Goal: Task Accomplishment & Management: Use online tool/utility

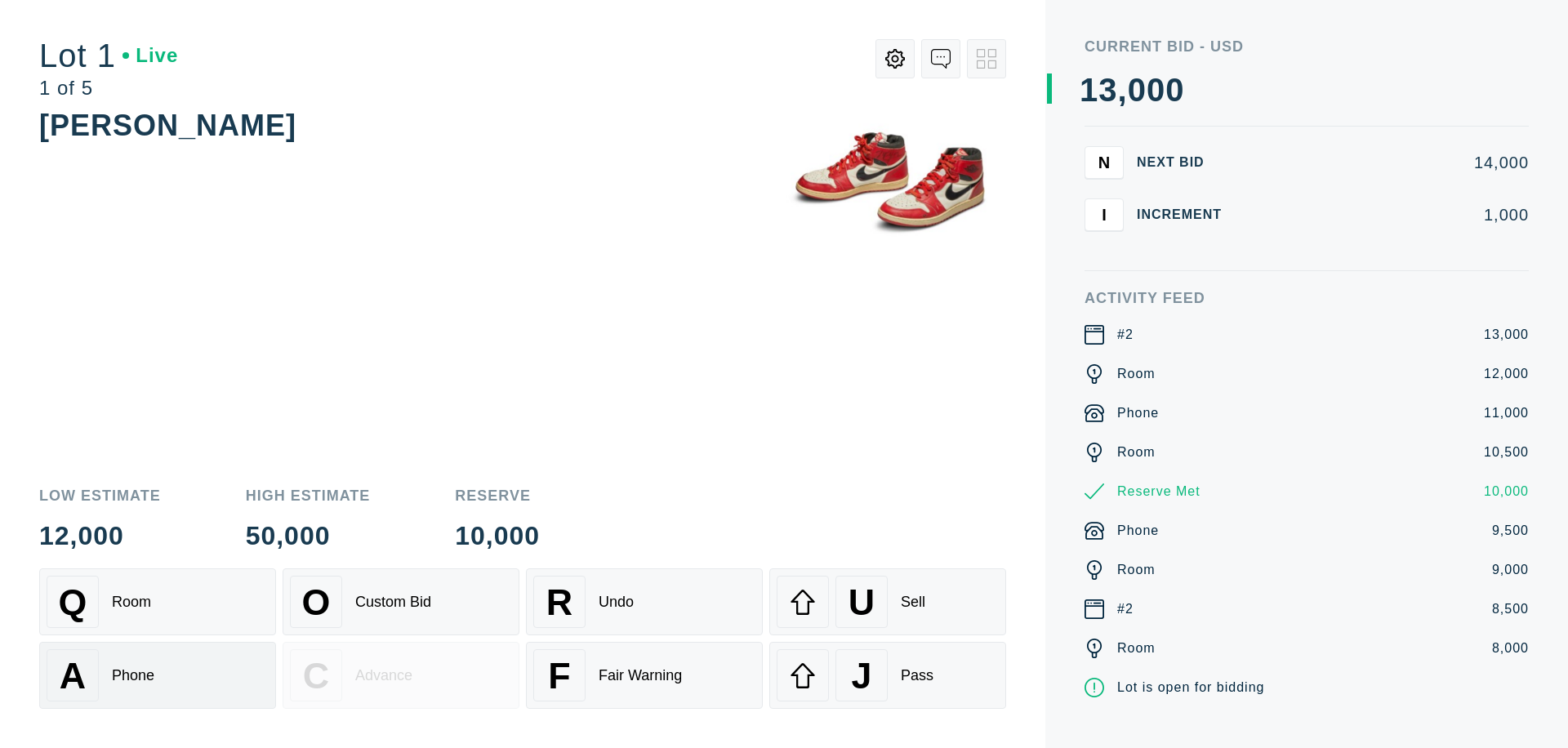
click at [157, 675] on div "A Phone" at bounding box center [157, 675] width 222 height 52
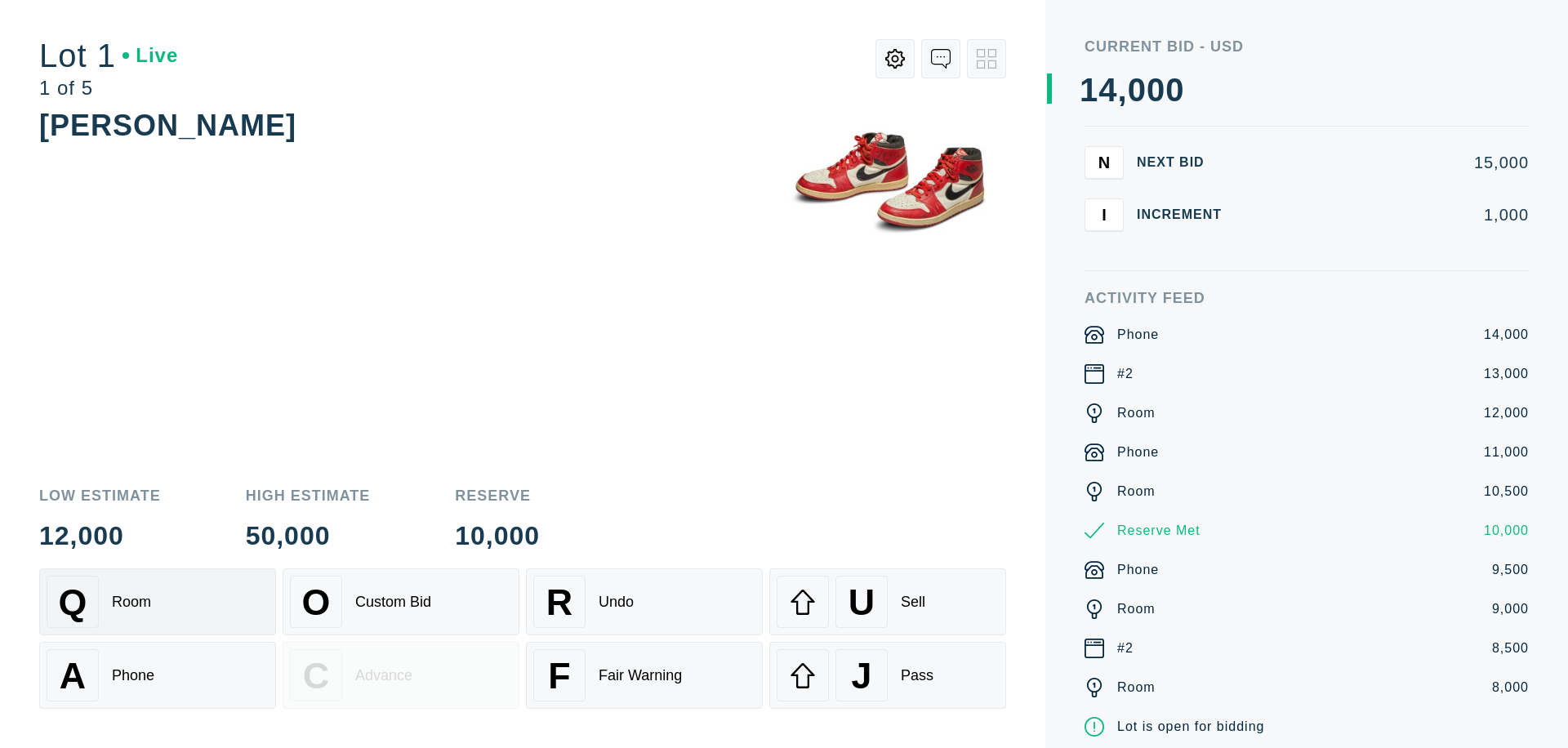
click at [157, 602] on div "Q Room" at bounding box center [157, 601] width 222 height 52
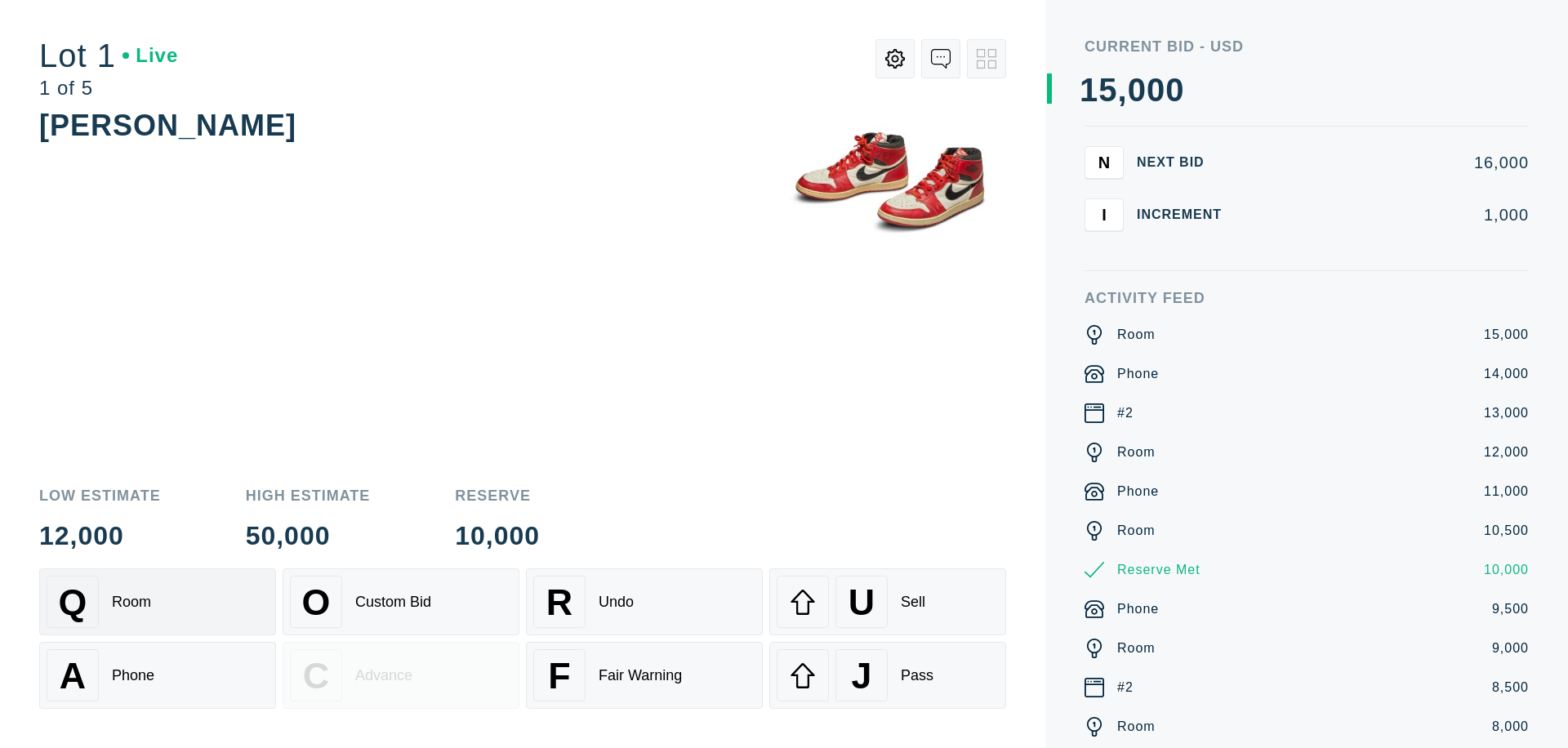
click at [645, 602] on div "R Undo" at bounding box center [645, 601] width 222 height 52
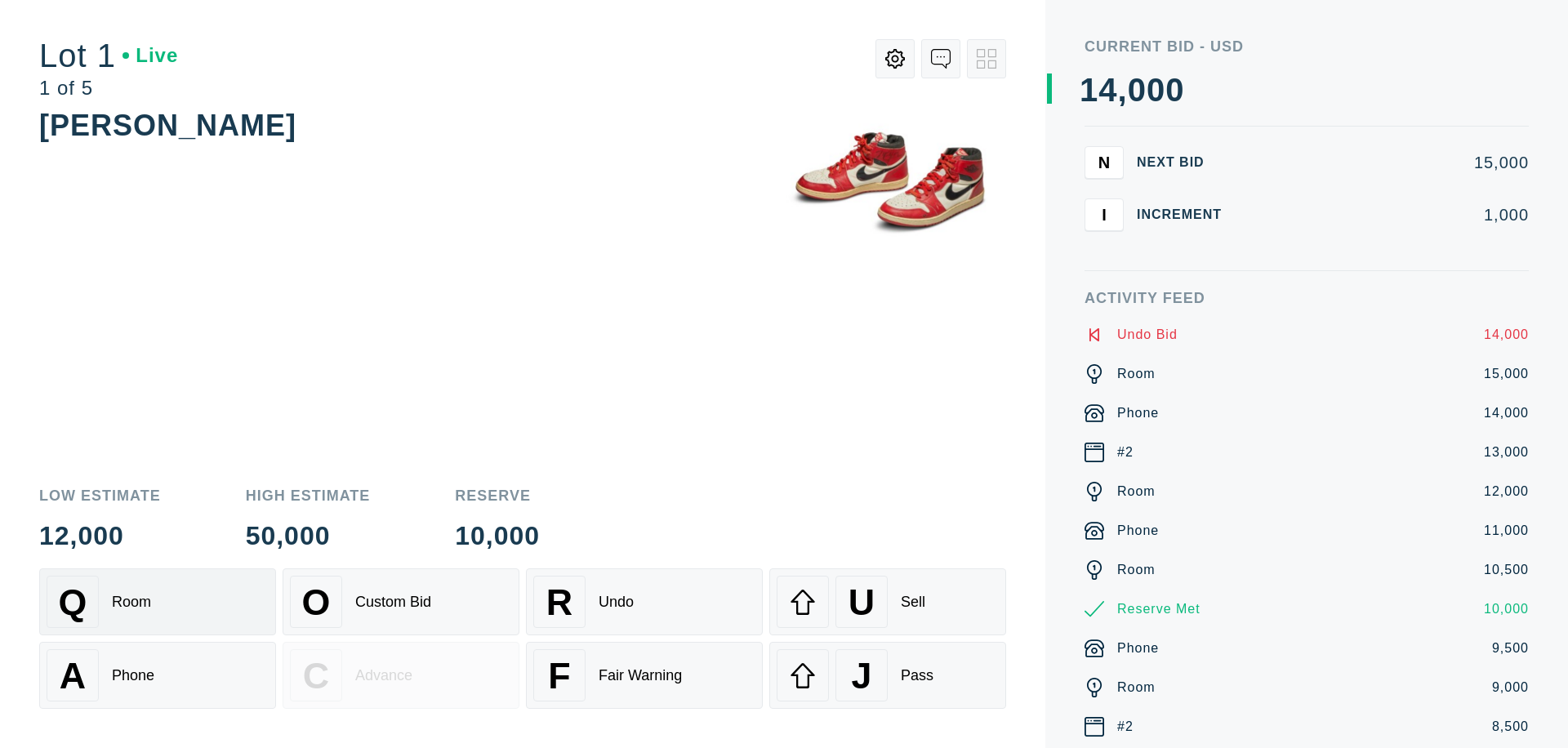
click at [157, 602] on div "Q Room" at bounding box center [157, 601] width 222 height 52
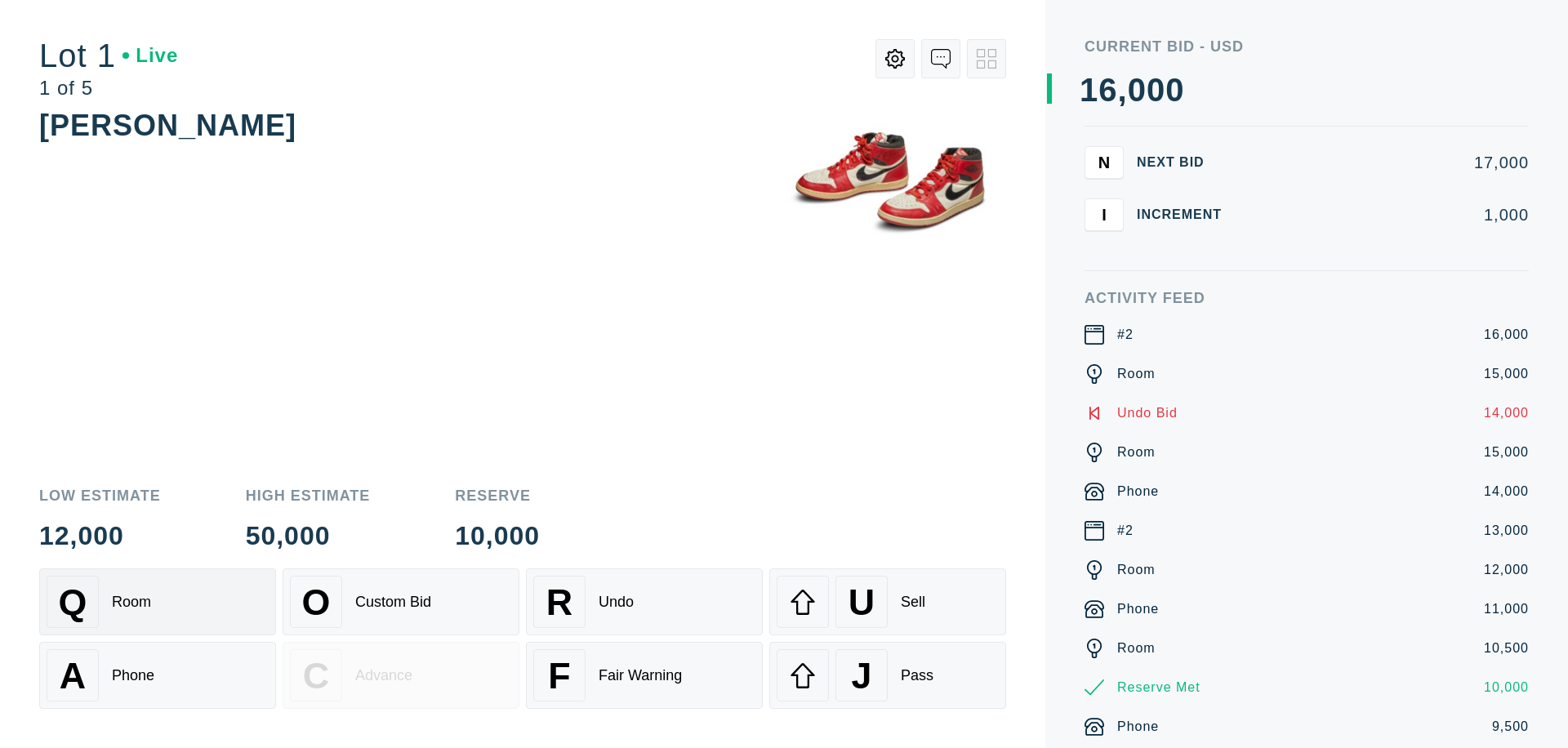
click at [888, 675] on div "J Pass" at bounding box center [888, 675] width 222 height 52
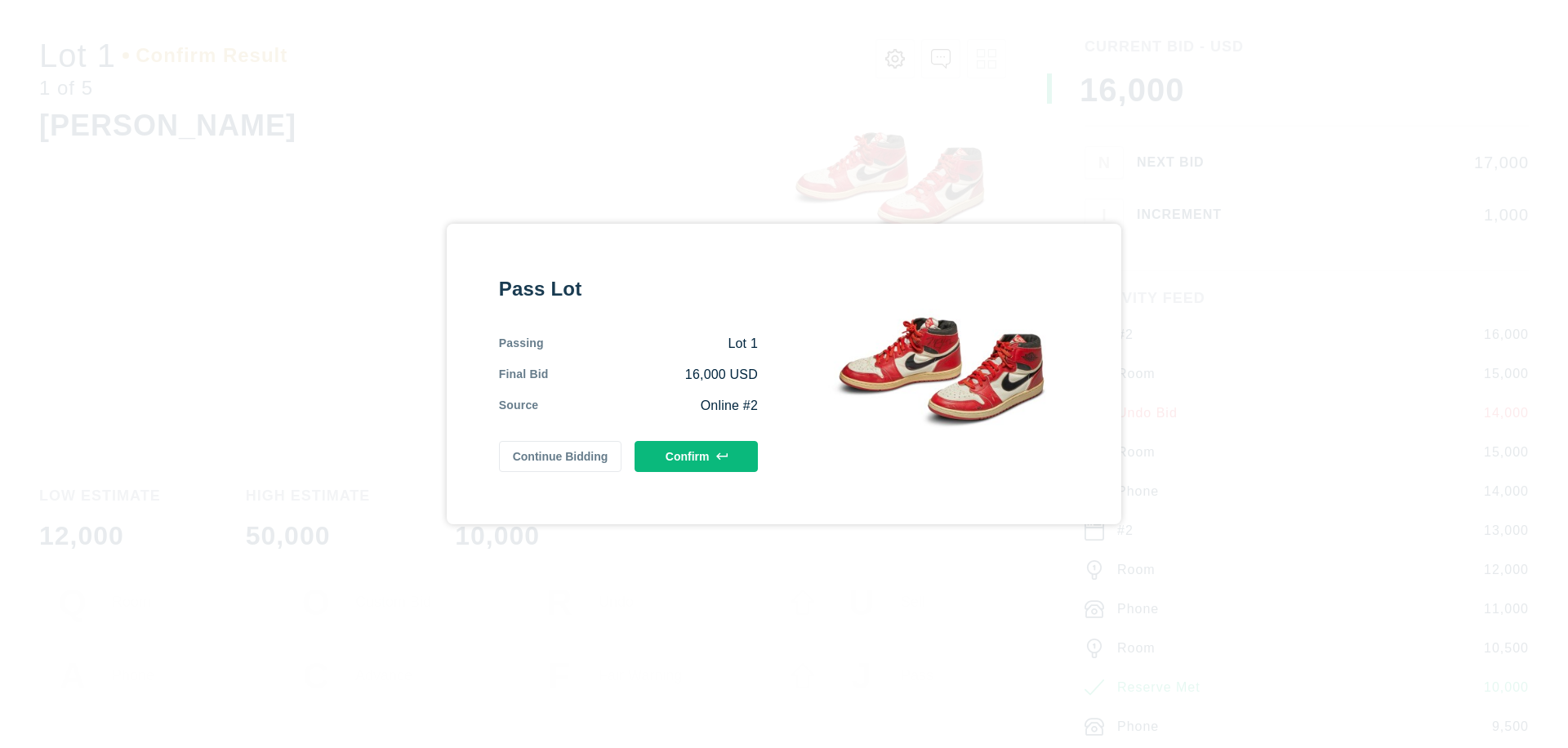
click at [697, 457] on button "Confirm" at bounding box center [696, 457] width 123 height 31
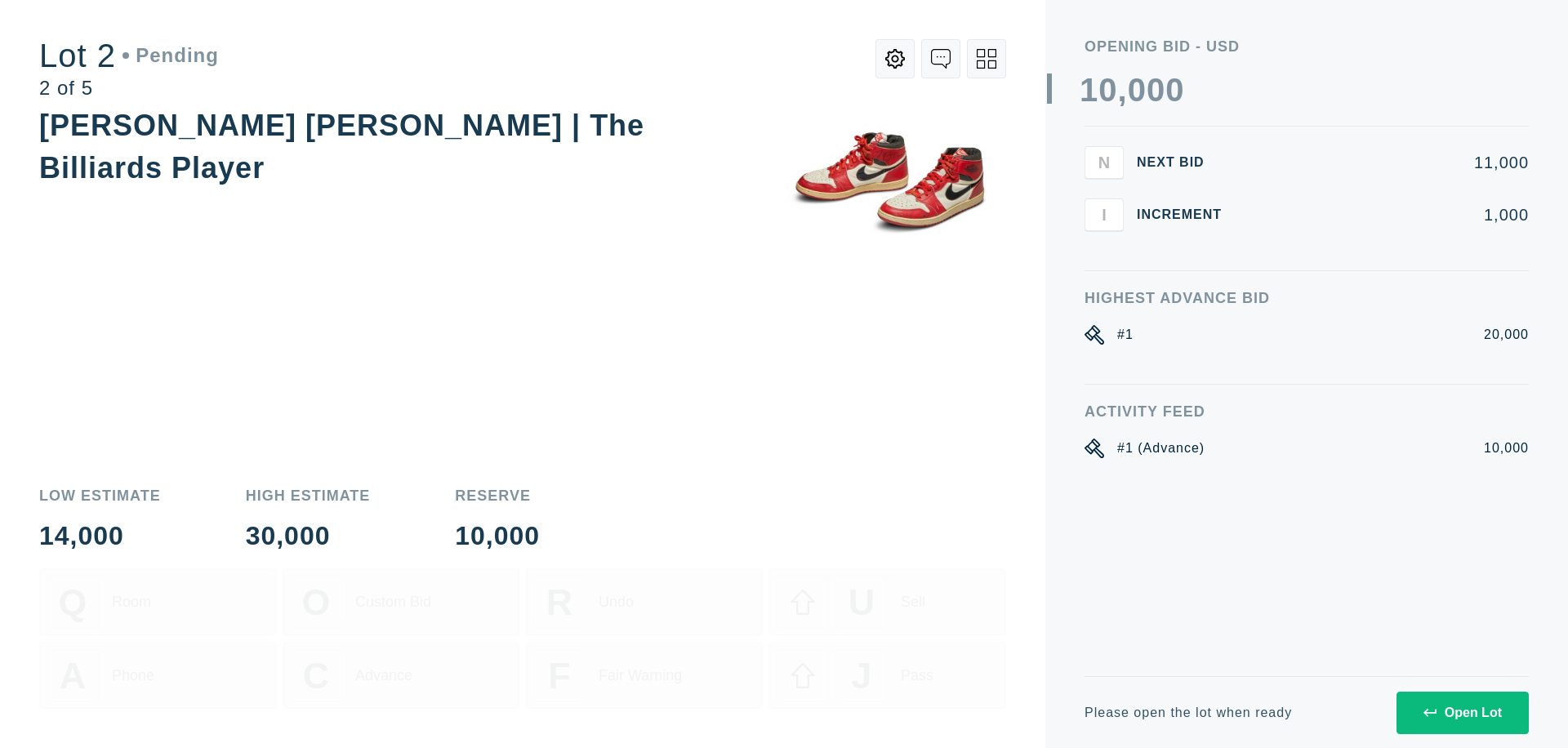
click at [1463, 713] on div "Open Lot" at bounding box center [1464, 713] width 79 height 15
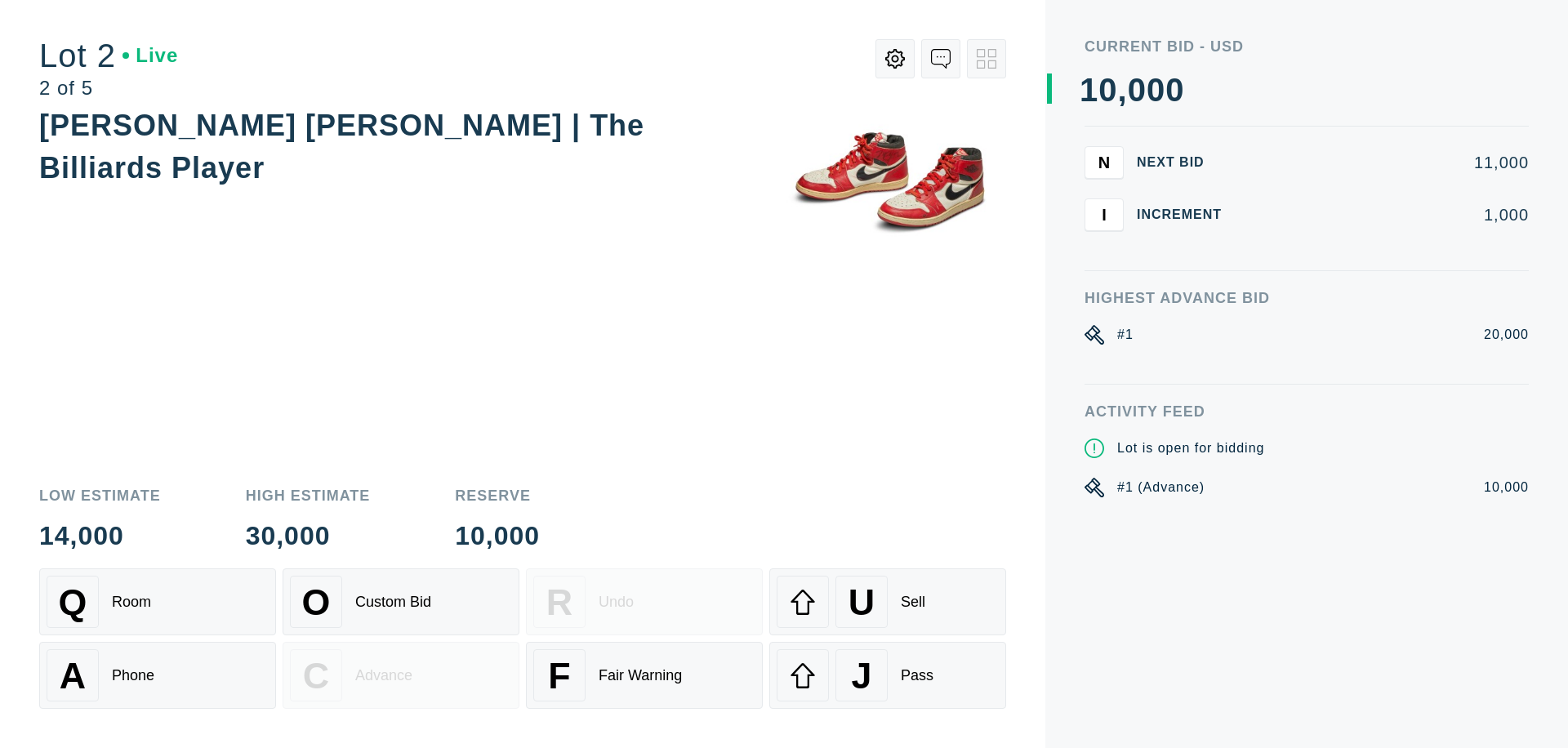
click at [157, 602] on div "Q Room" at bounding box center [157, 601] width 222 height 52
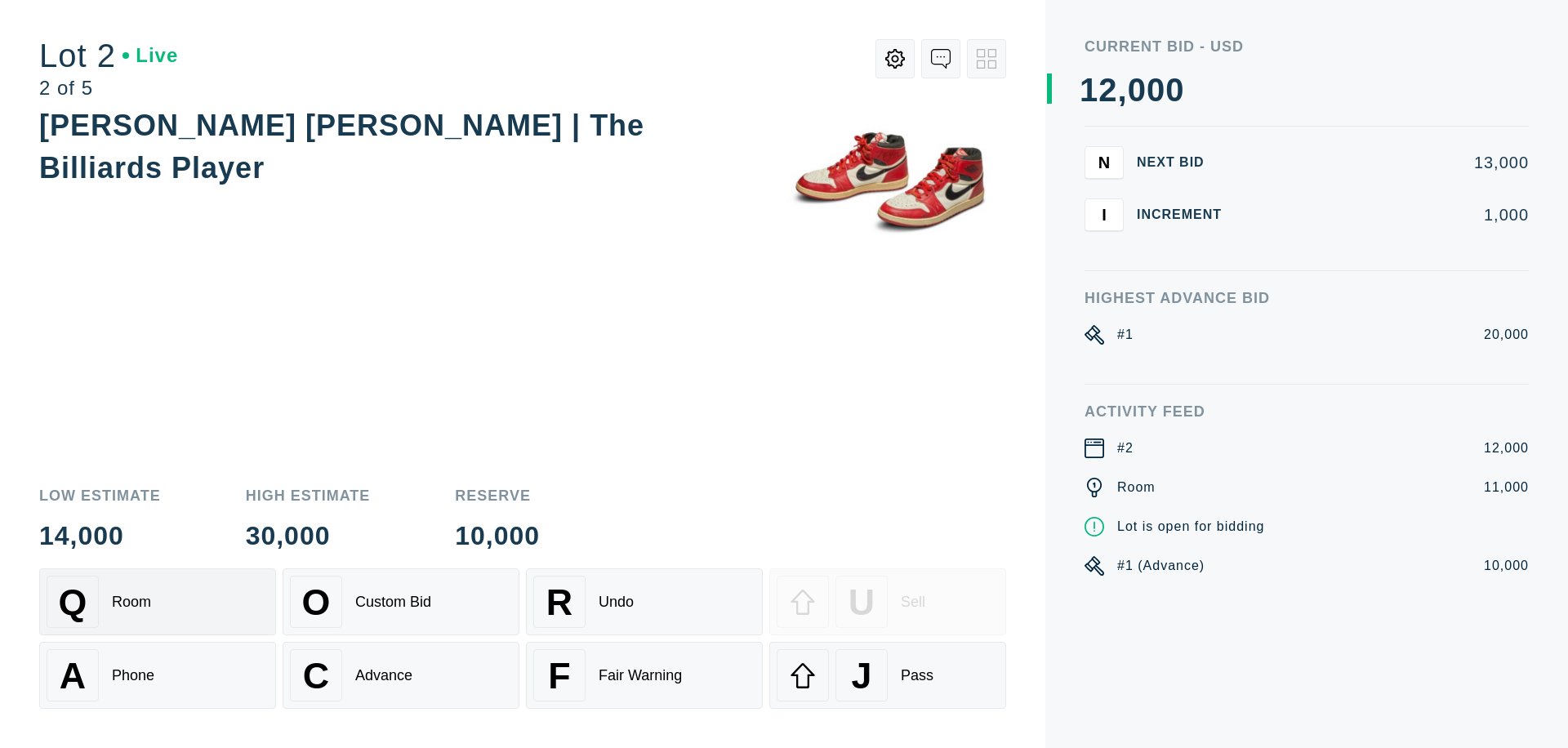
click at [401, 675] on div "Advance" at bounding box center [384, 675] width 57 height 17
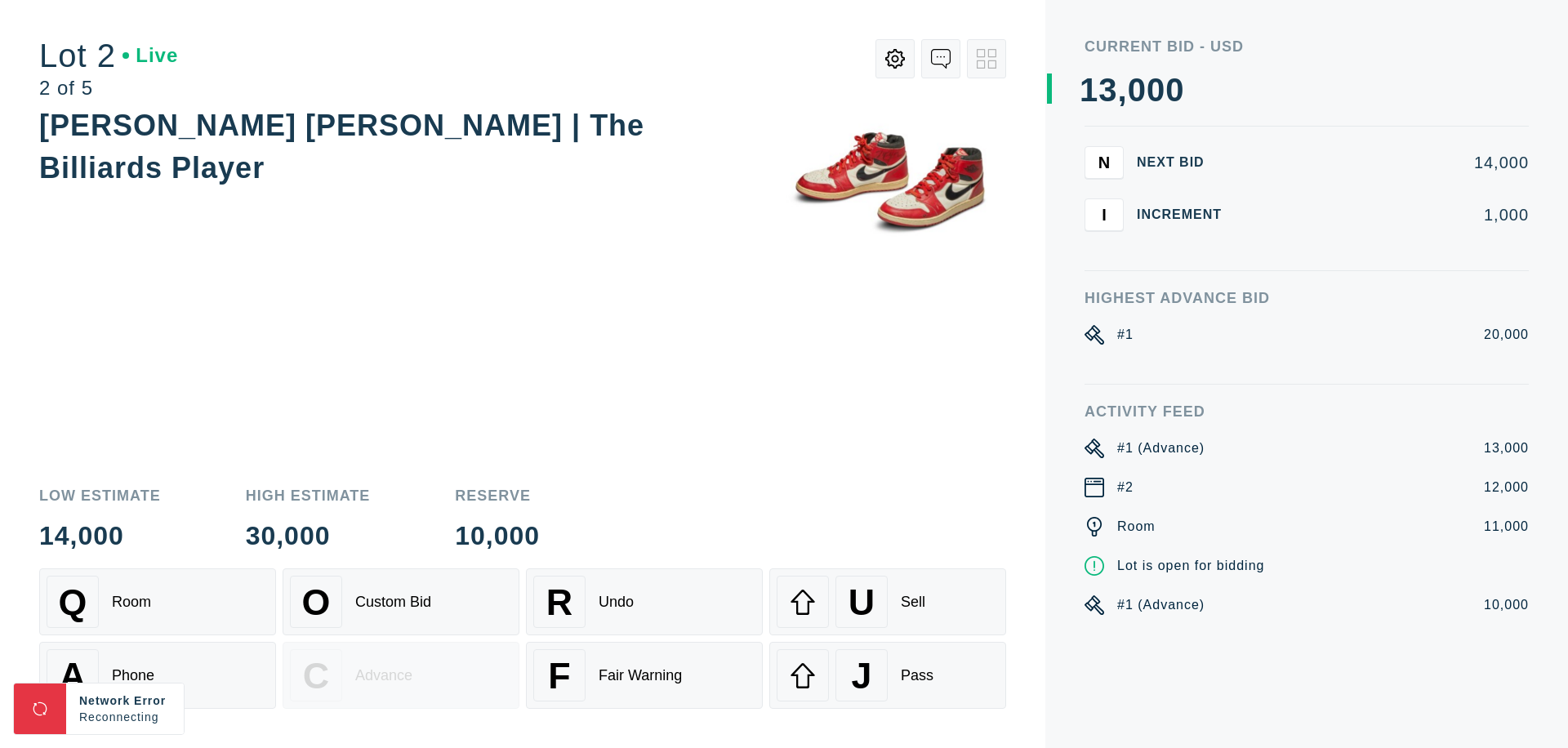
click at [888, 602] on div "U Sell" at bounding box center [888, 601] width 222 height 52
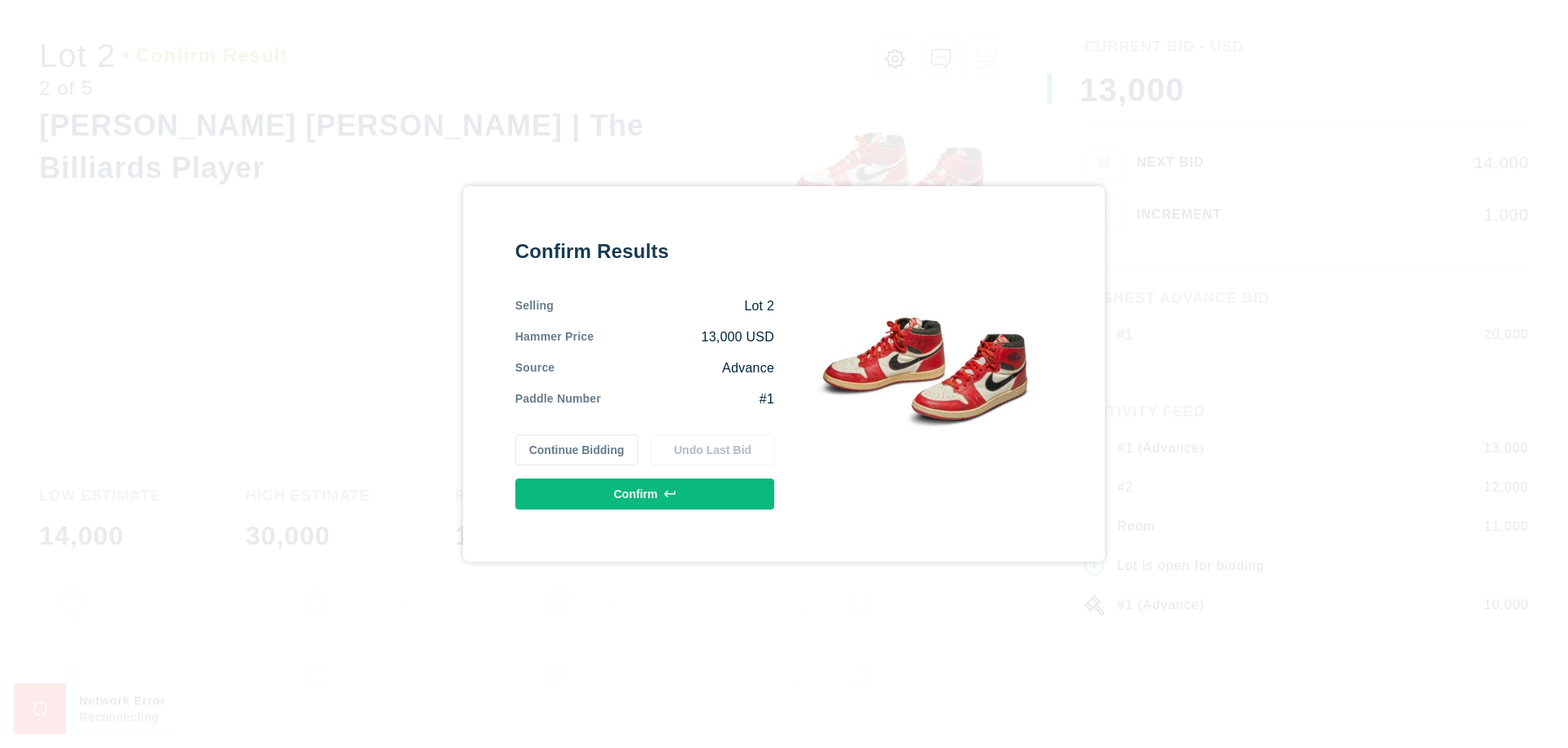
click at [646, 494] on button "Confirm" at bounding box center [645, 494] width 259 height 31
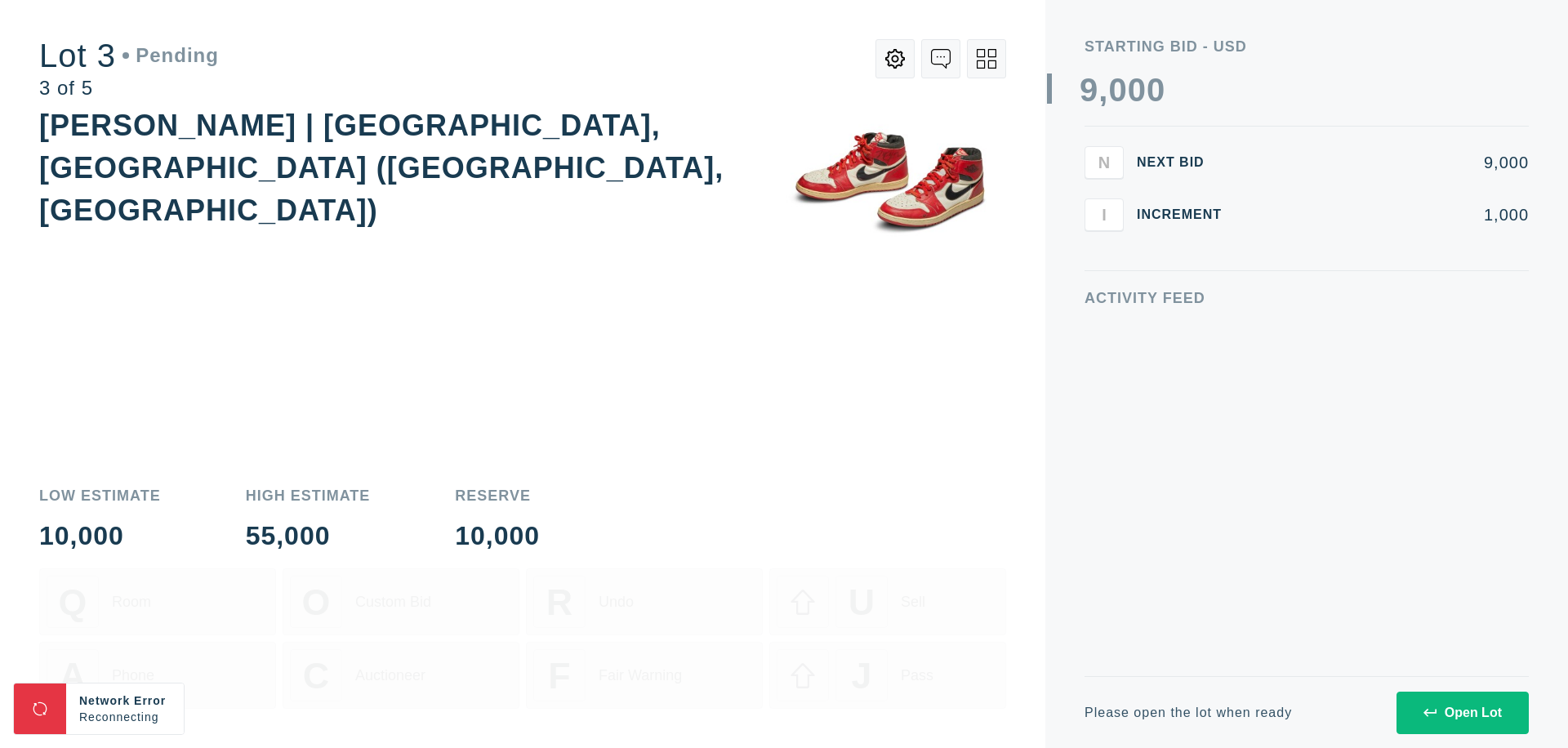
click at [1463, 713] on div "Open Lot" at bounding box center [1464, 713] width 79 height 15
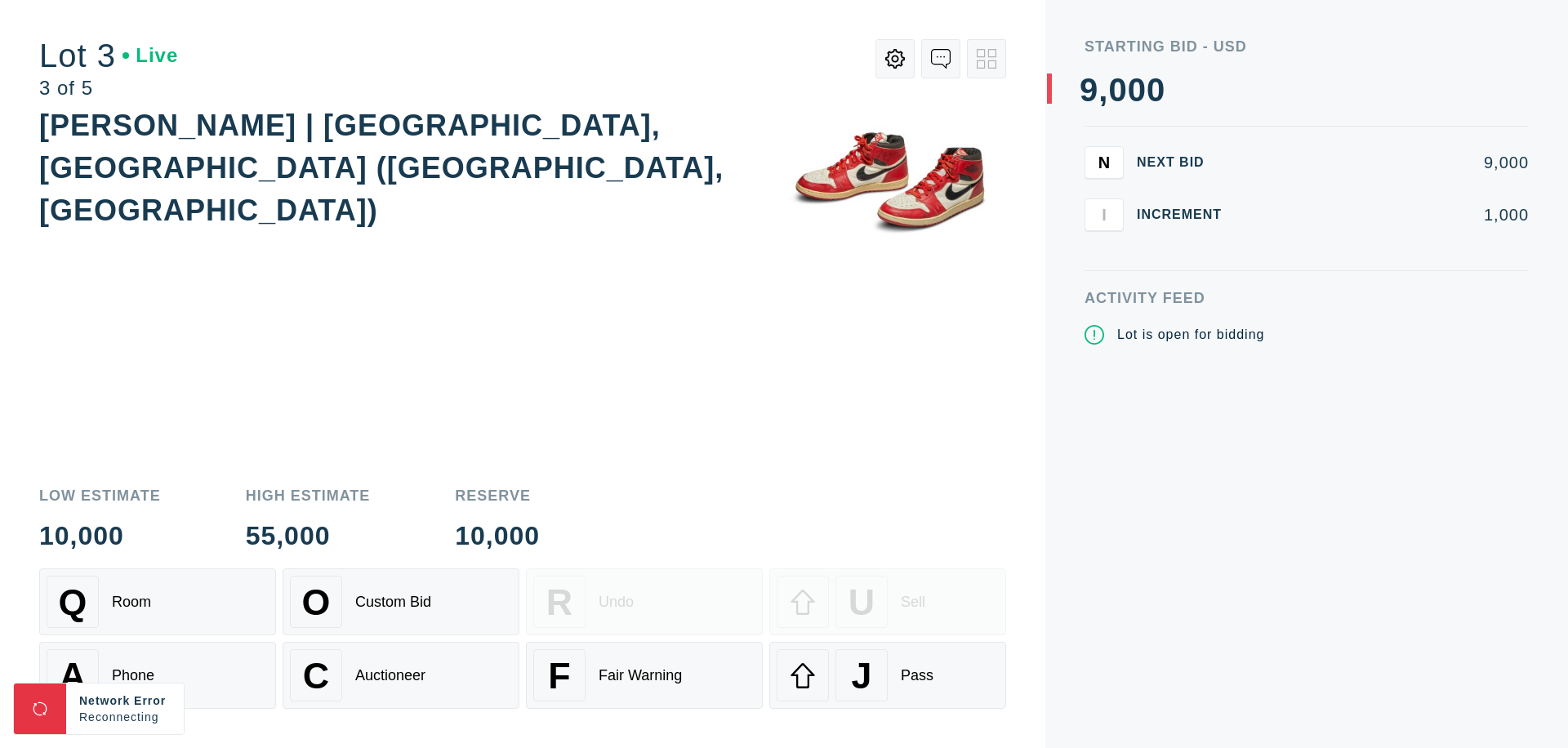
click at [888, 675] on div "J Pass" at bounding box center [888, 675] width 222 height 52
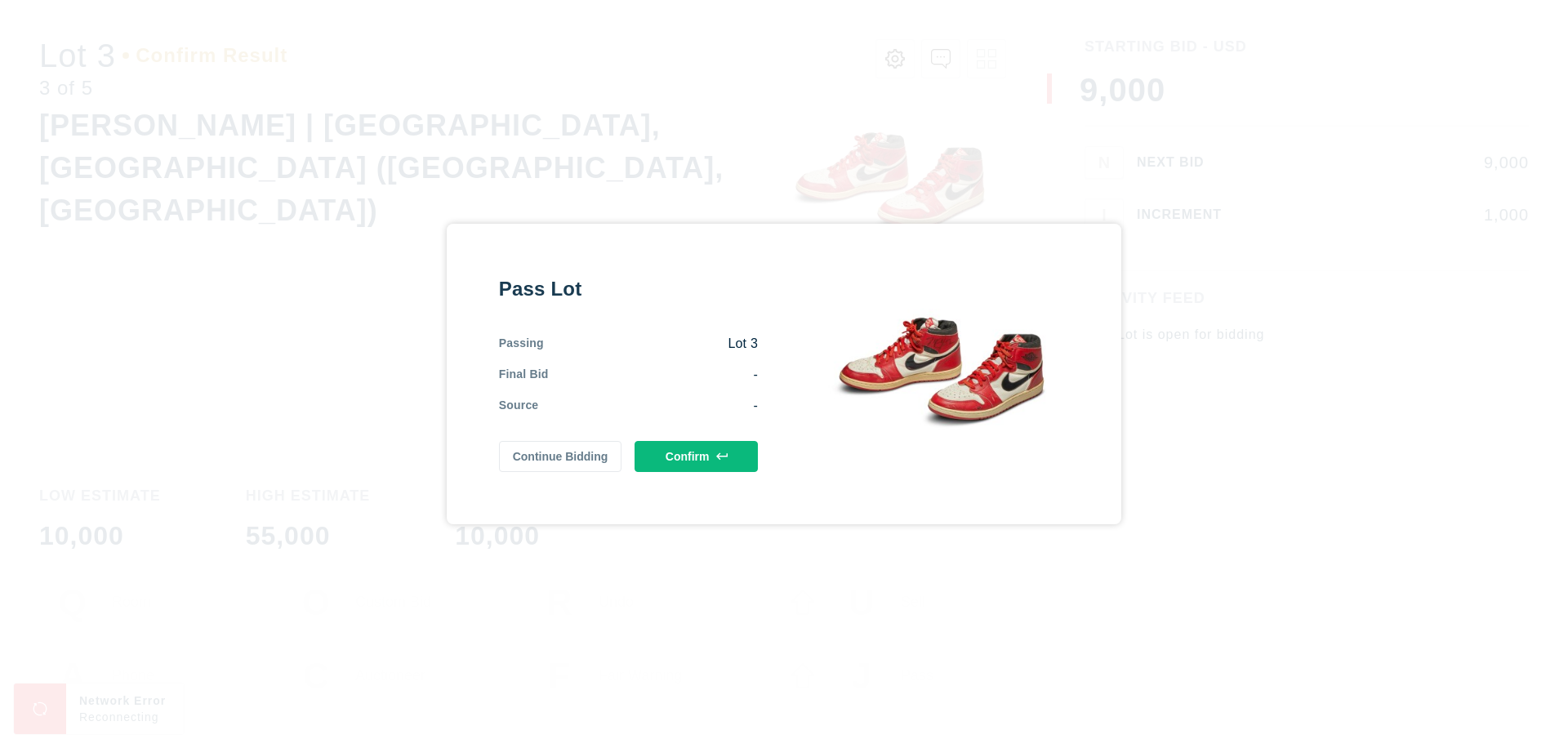
click at [697, 457] on button "Confirm" at bounding box center [696, 457] width 123 height 31
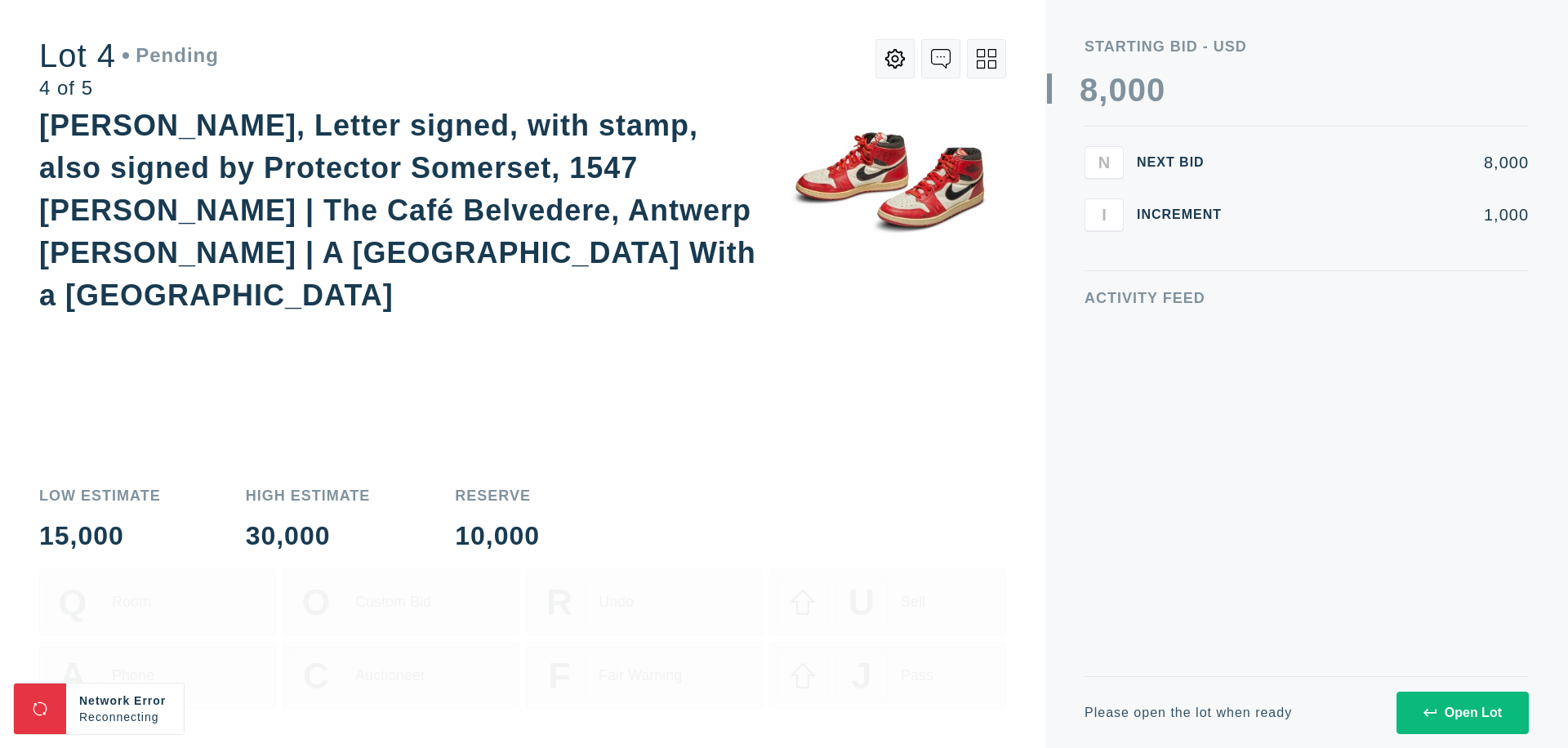
click at [1463, 713] on div "Open Lot" at bounding box center [1464, 713] width 79 height 15
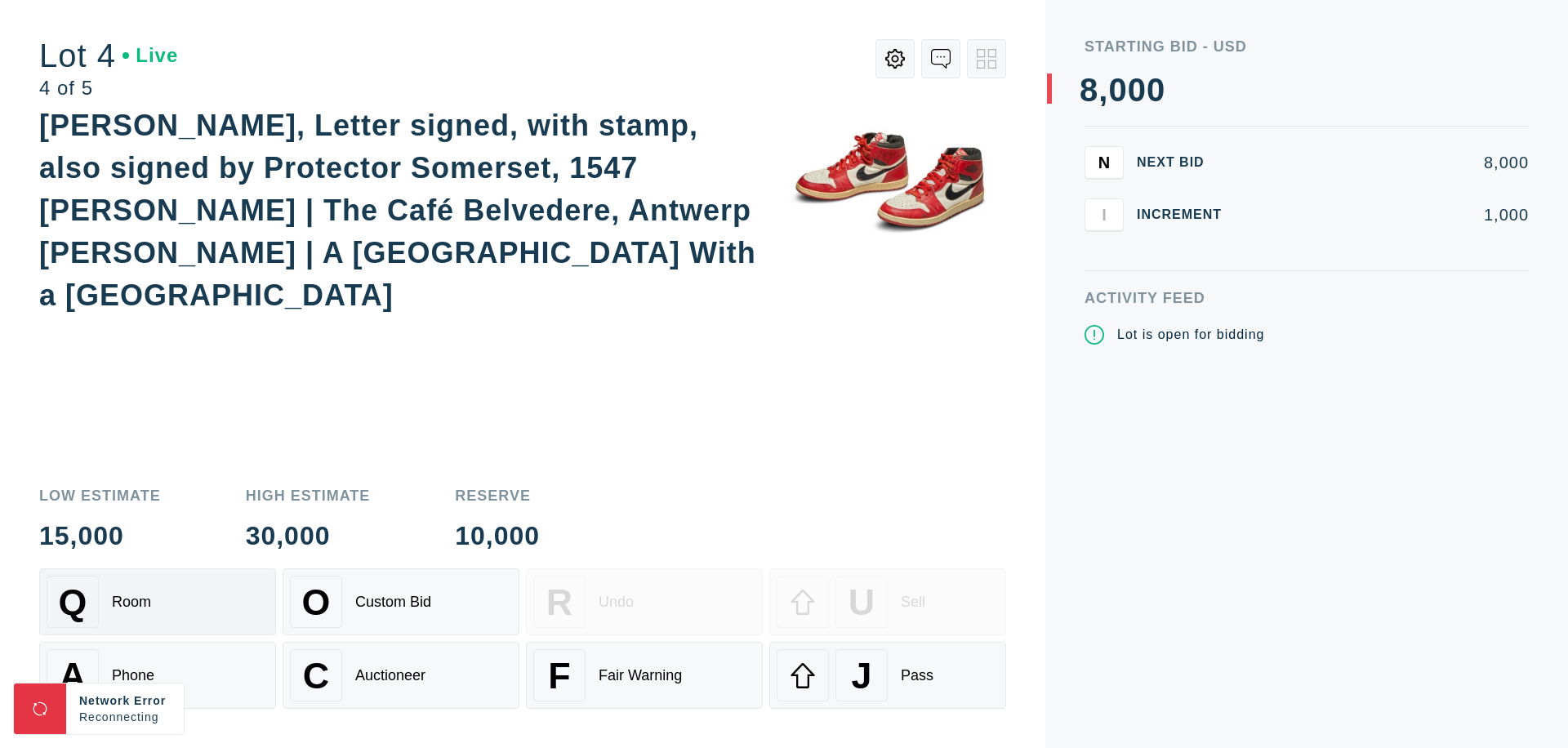
click at [157, 602] on div "Q Room" at bounding box center [157, 601] width 222 height 52
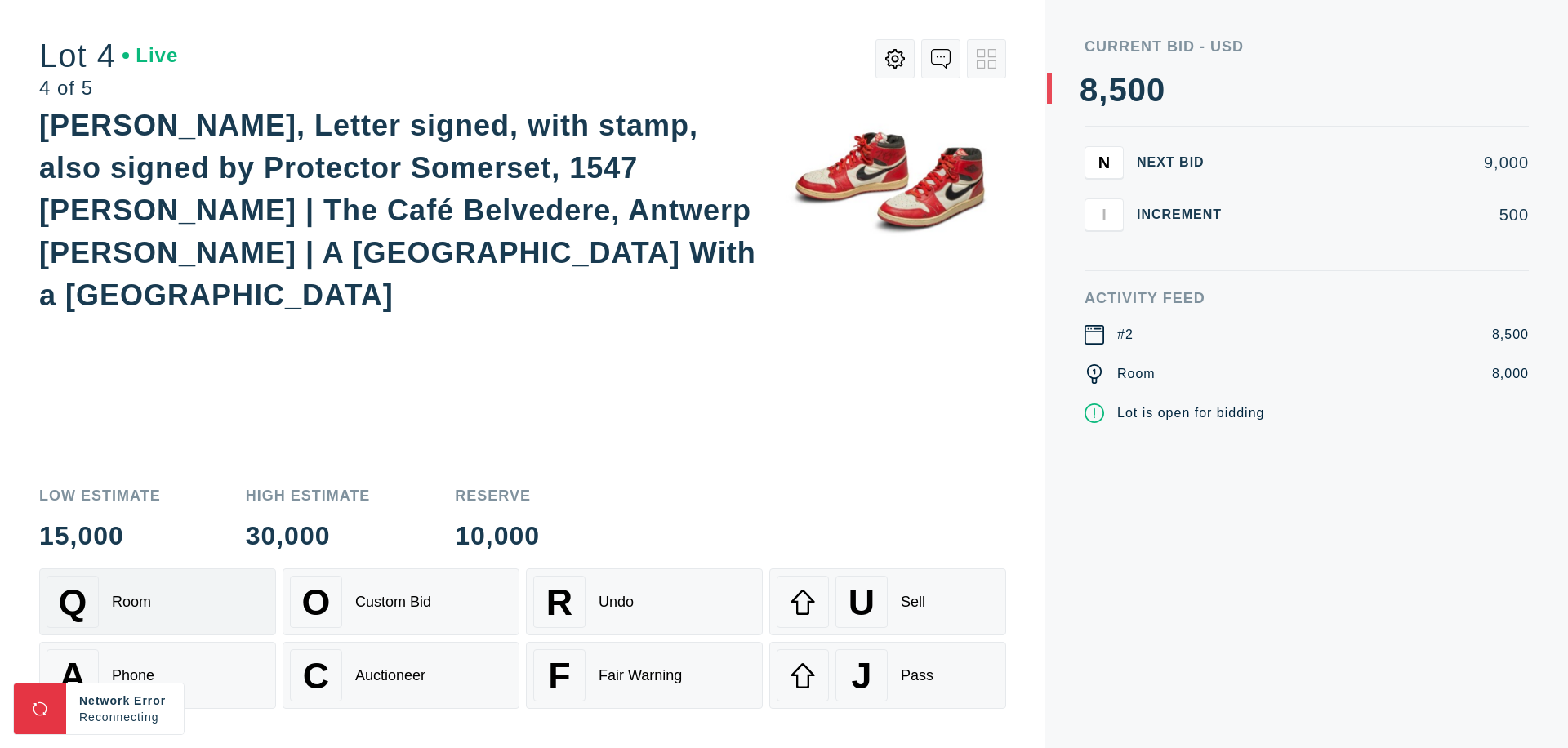
click at [401, 675] on div "Auctioneer" at bounding box center [390, 675] width 70 height 17
click at [888, 675] on div "J Pass" at bounding box center [888, 675] width 222 height 52
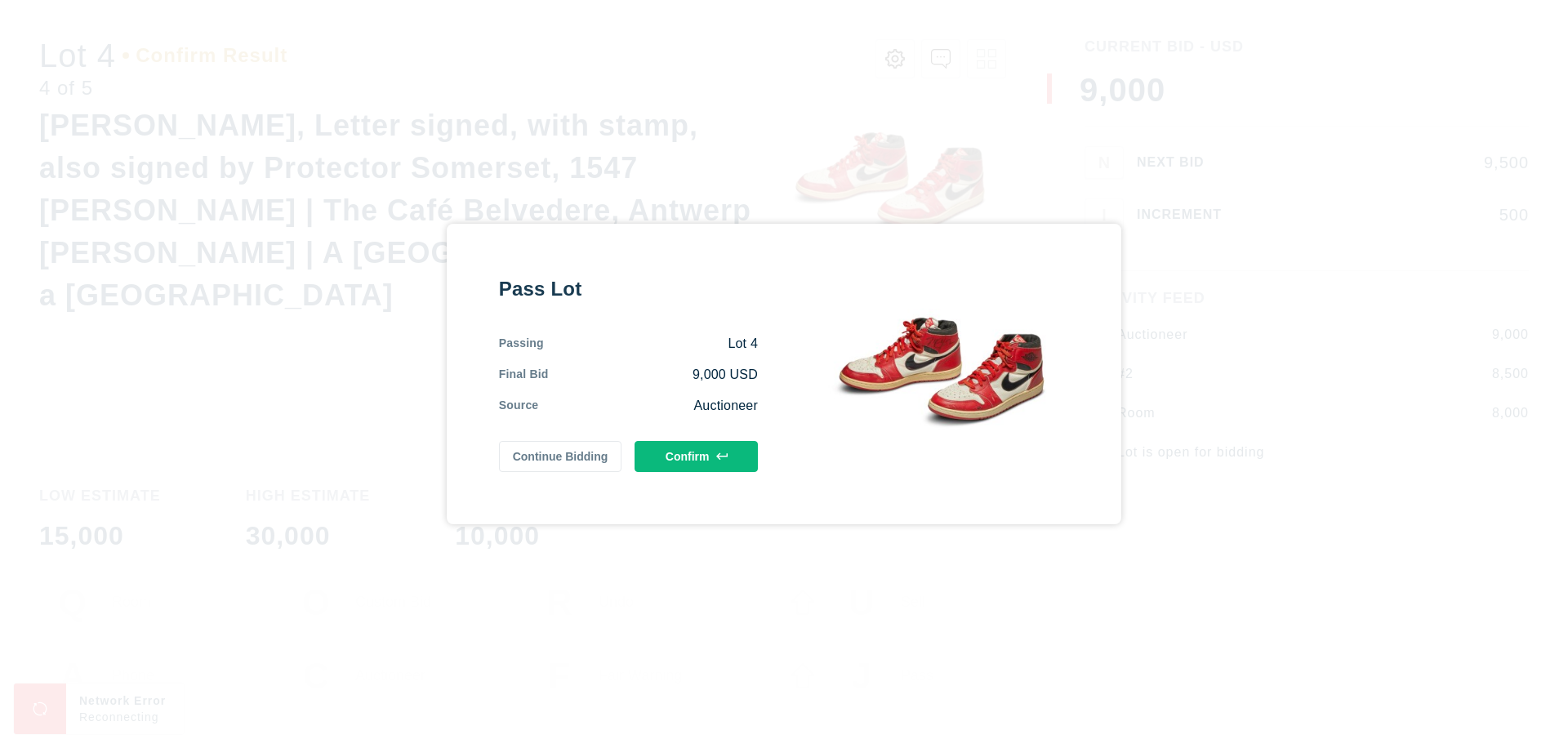
click at [697, 457] on button "Confirm" at bounding box center [696, 457] width 123 height 31
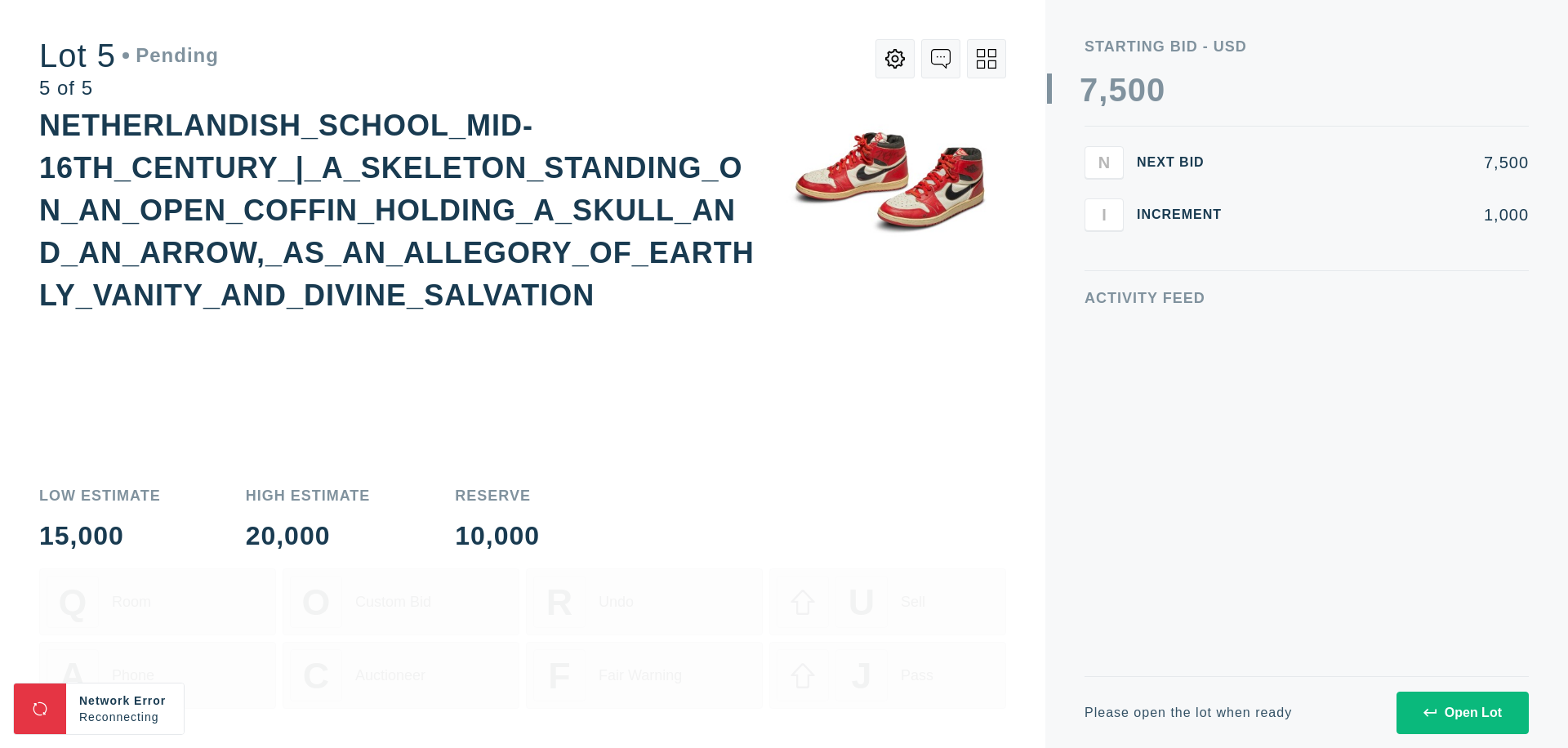
click at [1463, 713] on div "Open Lot" at bounding box center [1464, 713] width 79 height 15
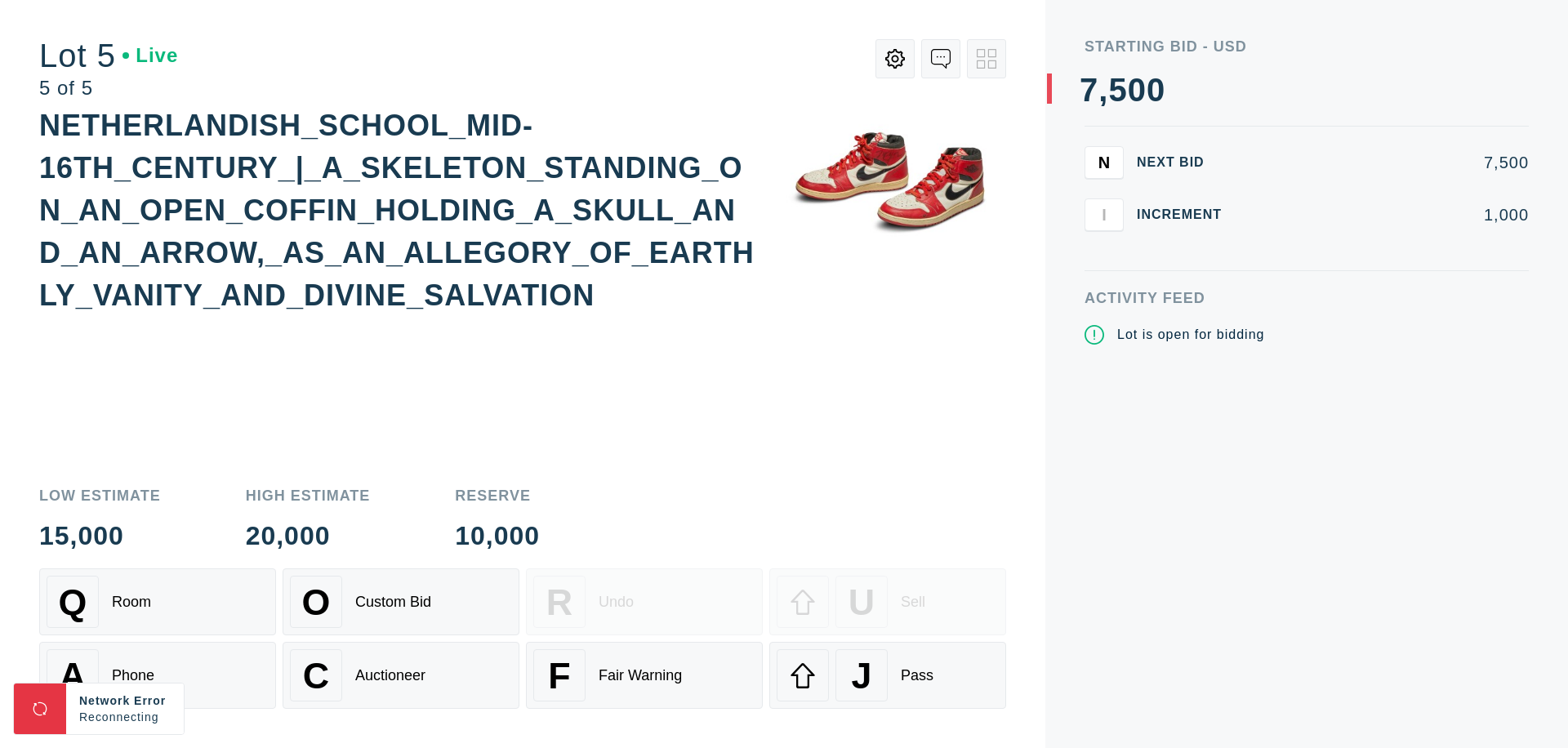
click at [157, 602] on div "Q Room" at bounding box center [157, 601] width 222 height 52
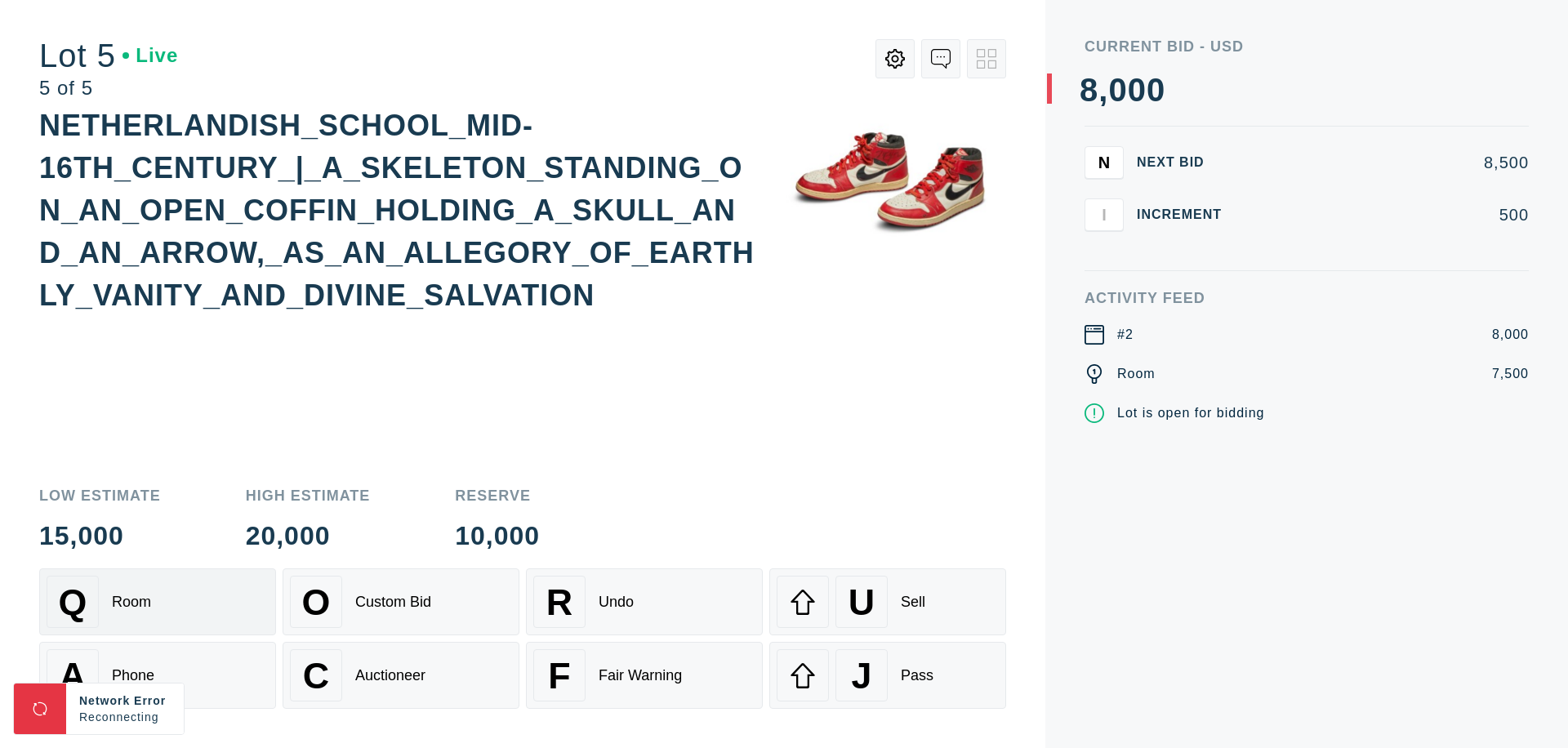
click at [157, 602] on div "Q Room" at bounding box center [157, 601] width 222 height 52
click at [888, 602] on div "U Sell" at bounding box center [888, 601] width 222 height 52
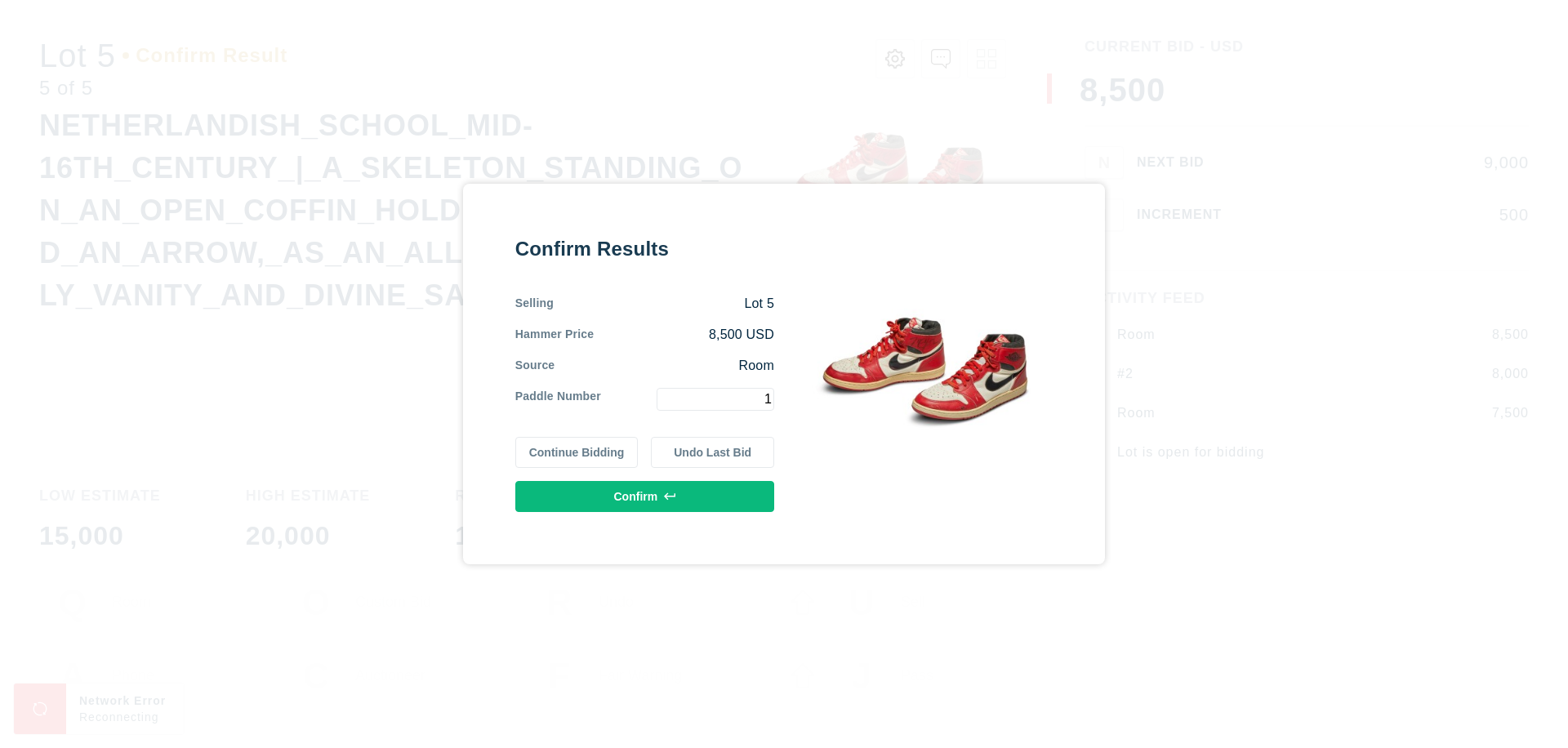
type input "1"
click at [646, 497] on button "Confirm" at bounding box center [645, 497] width 259 height 31
